Goal: Find contact information: Find contact information

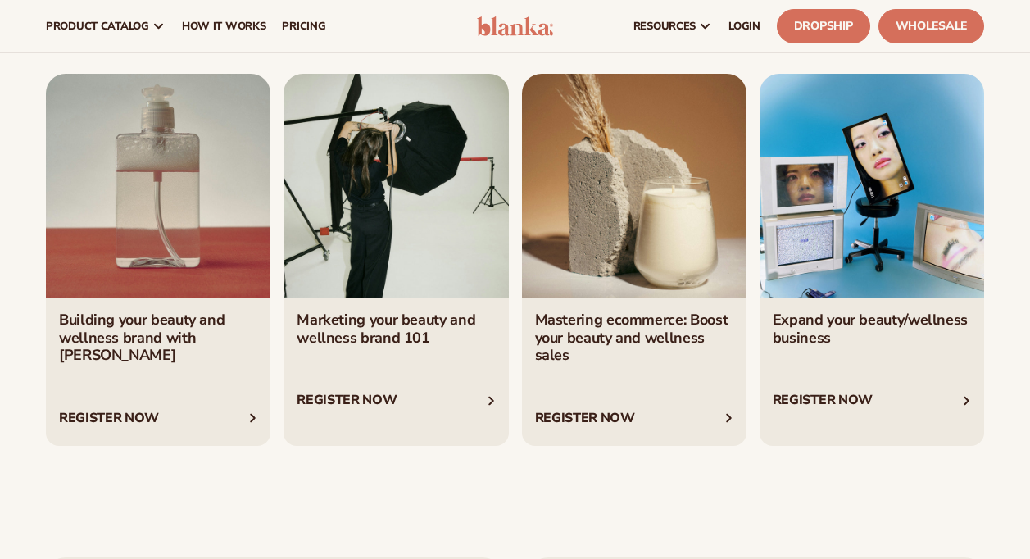
scroll to position [5771, 0]
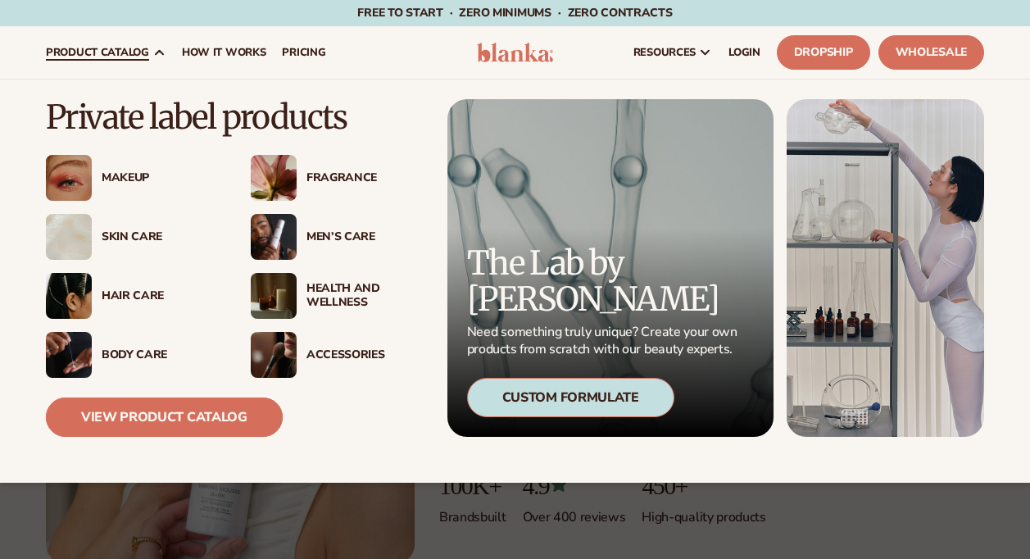
click at [202, 422] on link "View Product Catalog" at bounding box center [164, 417] width 237 height 39
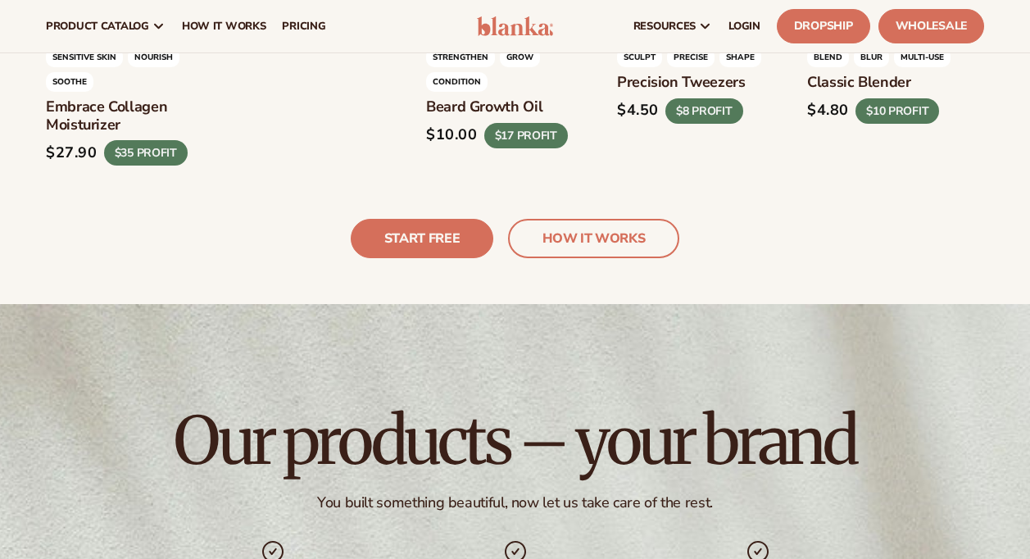
scroll to position [3734, 0]
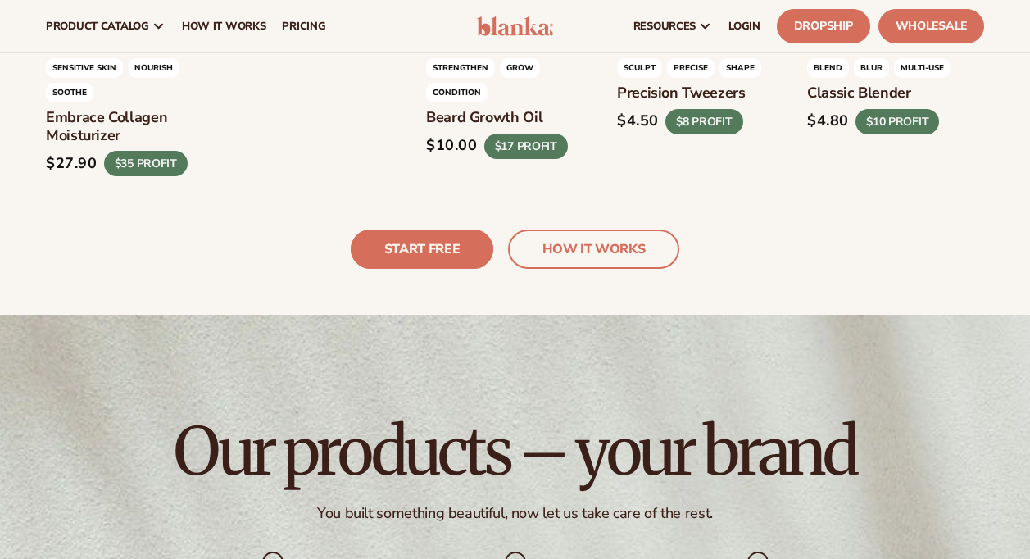
click at [445, 237] on link "START FREE" at bounding box center [422, 248] width 143 height 39
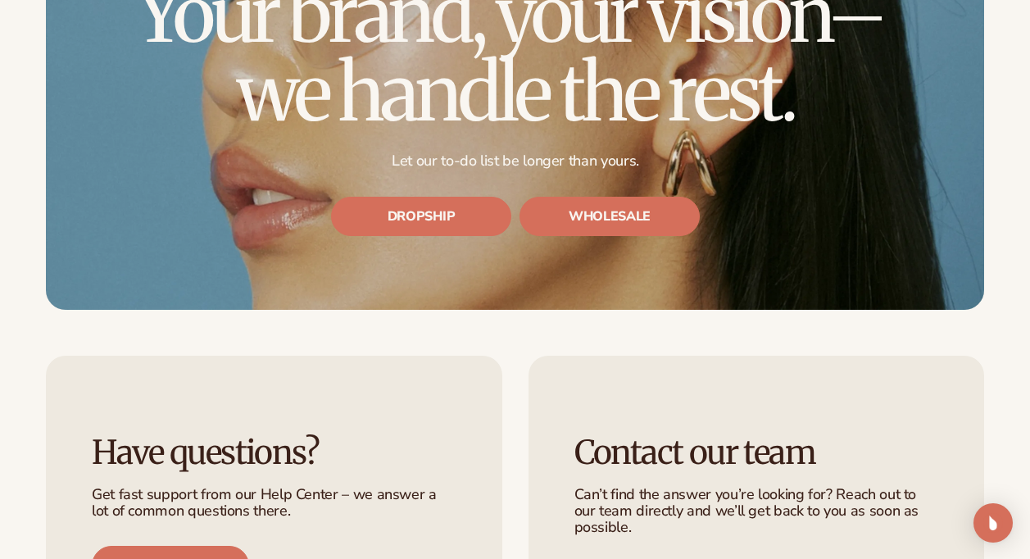
scroll to position [5081, 0]
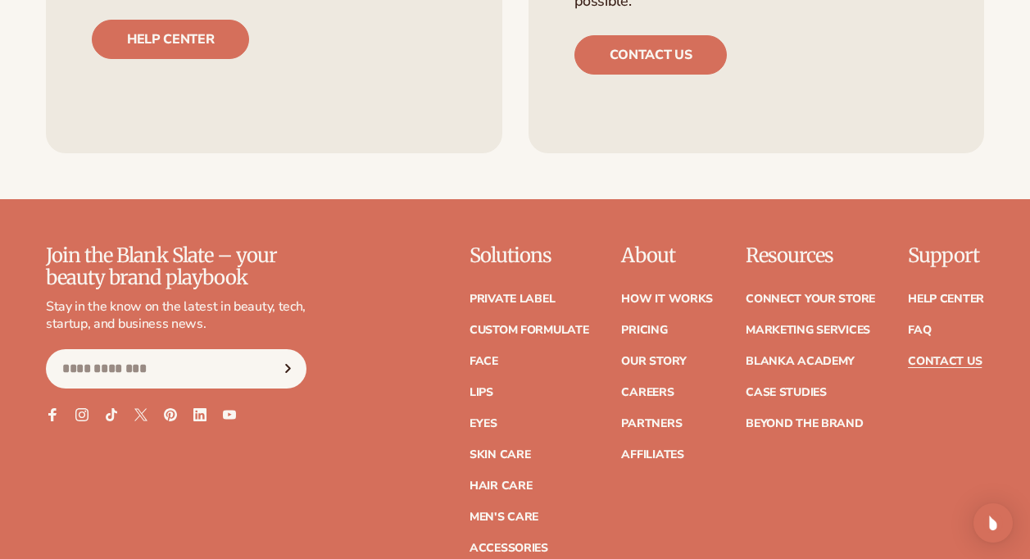
click at [969, 356] on link "Contact Us" at bounding box center [945, 361] width 74 height 11
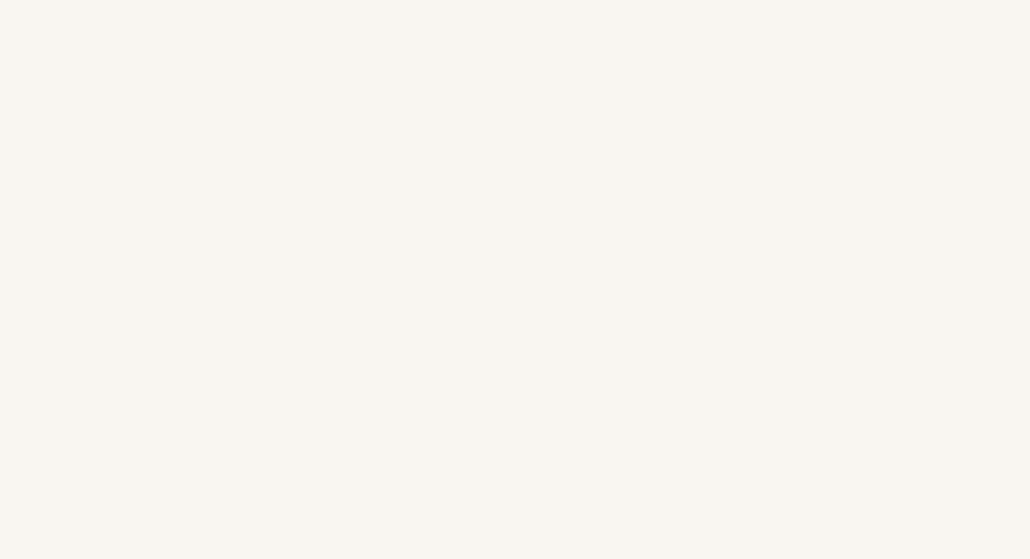
scroll to position [359, 0]
click at [990, 525] on img "Open Intercom Messenger" at bounding box center [993, 522] width 21 height 21
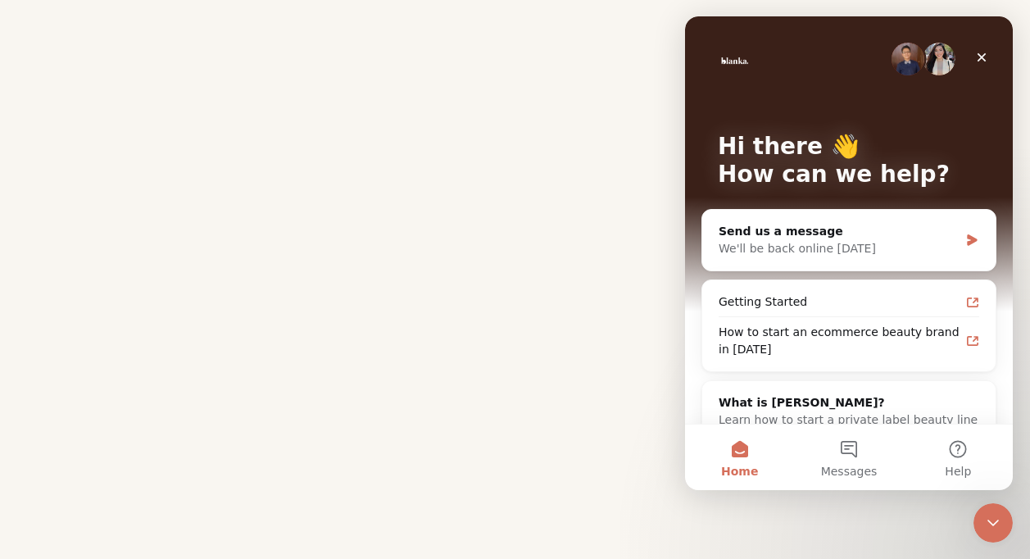
scroll to position [0, 0]
click at [848, 462] on button "Messages" at bounding box center [848, 458] width 109 height 66
